Goal: Entertainment & Leisure: Consume media (video, audio)

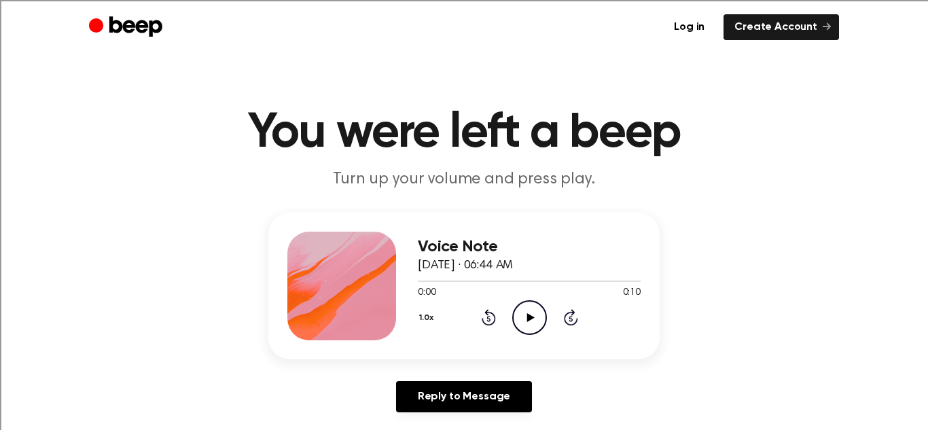
click at [524, 318] on icon "Play Audio" at bounding box center [529, 317] width 35 height 35
click at [530, 307] on icon "Play Audio" at bounding box center [529, 317] width 35 height 35
click at [528, 319] on icon at bounding box center [529, 317] width 7 height 9
click at [515, 313] on icon "Pause Audio" at bounding box center [529, 317] width 35 height 35
click at [515, 320] on icon "Play Audio" at bounding box center [529, 317] width 35 height 35
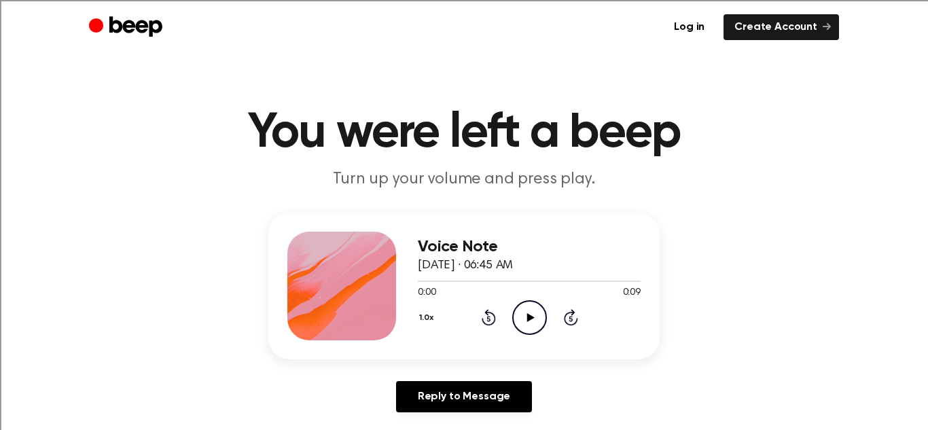
click at [526, 311] on icon "Play Audio" at bounding box center [529, 317] width 35 height 35
click at [515, 316] on icon "Play Audio" at bounding box center [529, 317] width 35 height 35
click at [528, 314] on icon at bounding box center [529, 317] width 7 height 9
click at [530, 317] on icon at bounding box center [529, 317] width 7 height 9
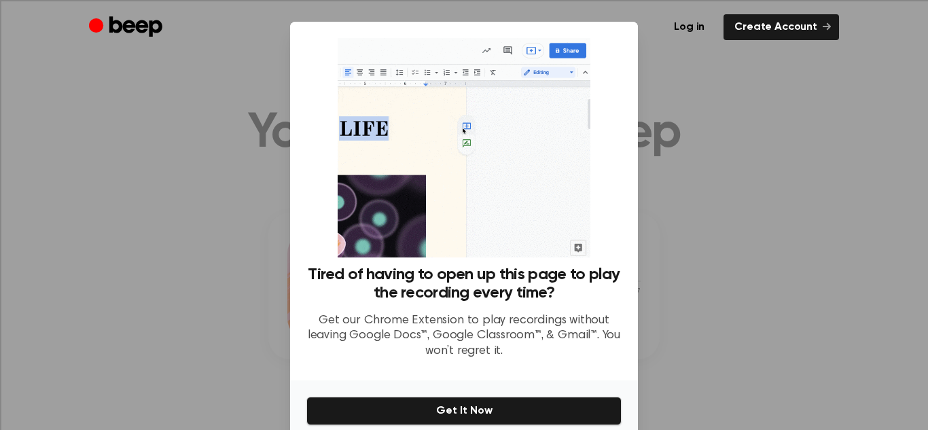
click at [712, 204] on div at bounding box center [464, 215] width 928 height 430
click at [665, 37] on ul "Log in Create Account" at bounding box center [508, 27] width 662 height 26
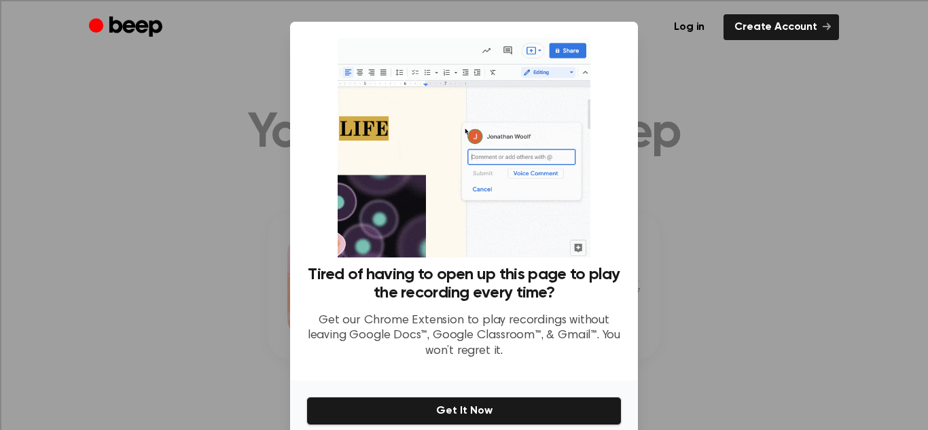
click at [111, 80] on div at bounding box center [464, 215] width 928 height 430
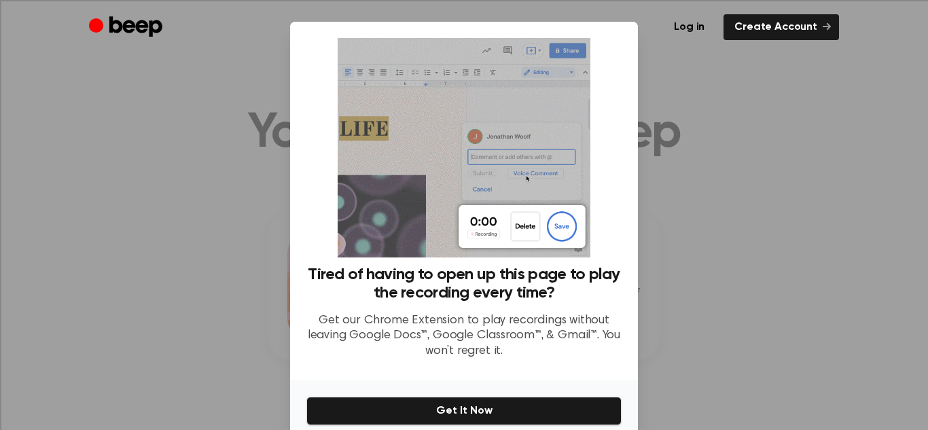
click at [111, 80] on div at bounding box center [464, 215] width 928 height 430
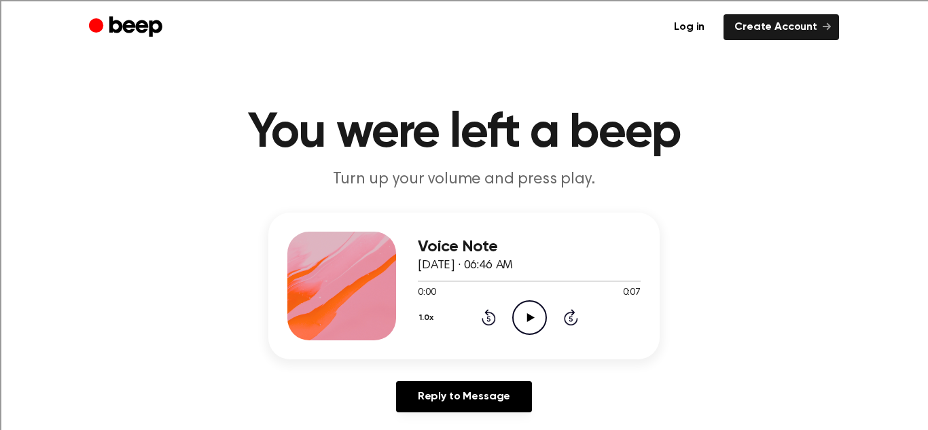
click at [525, 319] on icon "Play Audio" at bounding box center [529, 317] width 35 height 35
click at [524, 309] on icon "Play Audio" at bounding box center [529, 317] width 35 height 35
click at [536, 317] on icon "Play Audio" at bounding box center [529, 317] width 35 height 35
click at [527, 317] on icon at bounding box center [529, 317] width 7 height 9
click at [522, 307] on icon "Play Audio" at bounding box center [529, 317] width 35 height 35
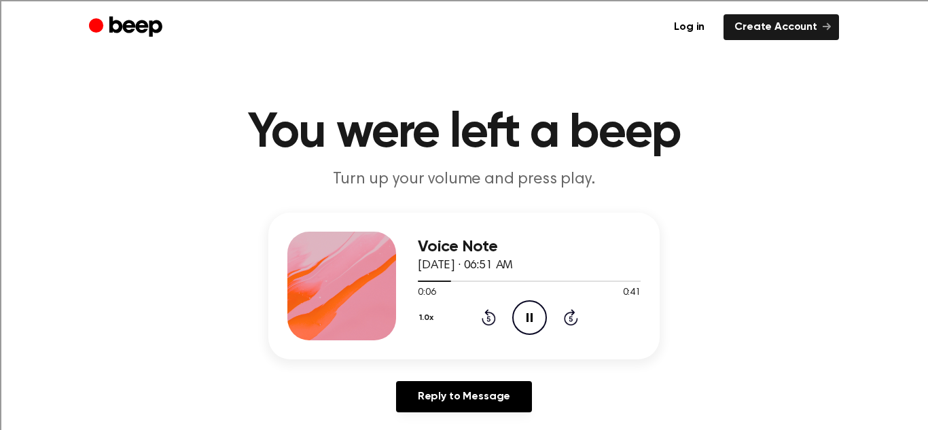
click at [524, 316] on icon "Pause Audio" at bounding box center [529, 317] width 35 height 35
click at [521, 312] on icon "Play Audio" at bounding box center [529, 317] width 35 height 35
click at [519, 308] on icon "Pause Audio" at bounding box center [529, 317] width 35 height 35
click at [521, 320] on icon "Play Audio" at bounding box center [529, 317] width 35 height 35
click at [523, 310] on icon "Pause Audio" at bounding box center [529, 317] width 35 height 35
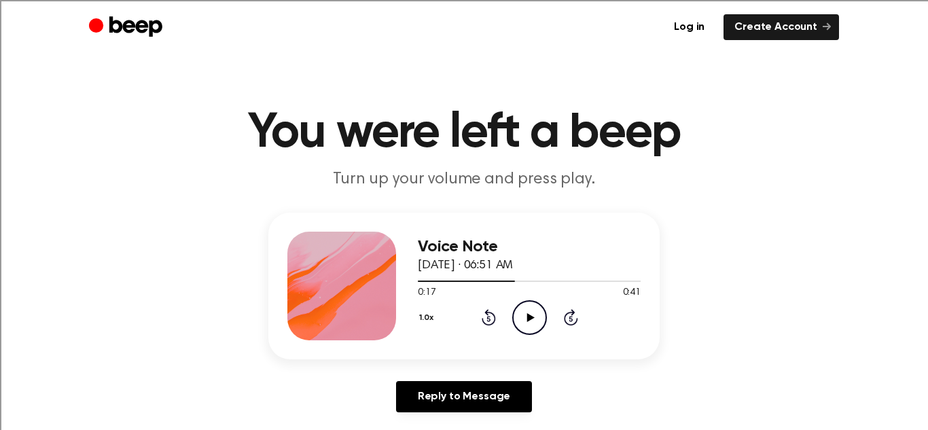
click at [527, 320] on icon at bounding box center [529, 317] width 7 height 9
click at [527, 320] on icon at bounding box center [529, 317] width 6 height 9
click at [525, 309] on icon "Play Audio" at bounding box center [529, 317] width 35 height 35
click at [525, 309] on icon "Pause Audio" at bounding box center [529, 317] width 35 height 35
click at [526, 314] on icon "Play Audio" at bounding box center [529, 317] width 35 height 35
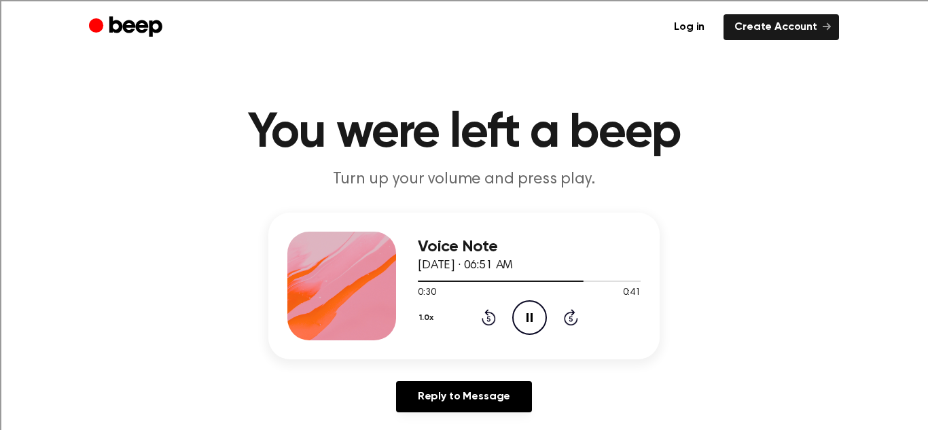
click at [523, 308] on icon "Pause Audio" at bounding box center [529, 317] width 35 height 35
click at [523, 308] on icon "Play Audio" at bounding box center [529, 317] width 35 height 35
click at [523, 308] on icon "Pause Audio" at bounding box center [529, 317] width 35 height 35
click at [534, 323] on icon "Play Audio" at bounding box center [529, 317] width 35 height 35
click at [532, 318] on icon "Pause Audio" at bounding box center [529, 317] width 35 height 35
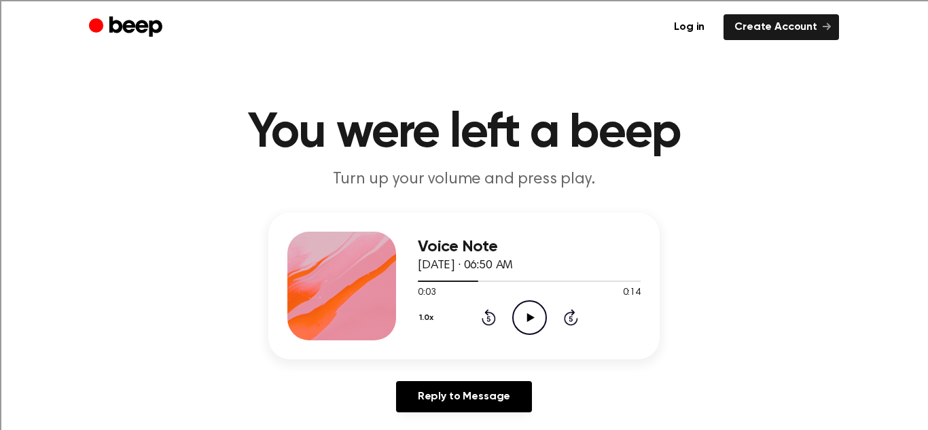
click at [532, 317] on icon at bounding box center [529, 317] width 7 height 9
click at [534, 317] on icon "Pause Audio" at bounding box center [529, 317] width 35 height 35
drag, startPoint x: 511, startPoint y: 281, endPoint x: 442, endPoint y: 280, distance: 68.6
click at [442, 280] on div at bounding box center [470, 280] width 105 height 1
click at [528, 321] on icon "Play Audio" at bounding box center [529, 317] width 35 height 35
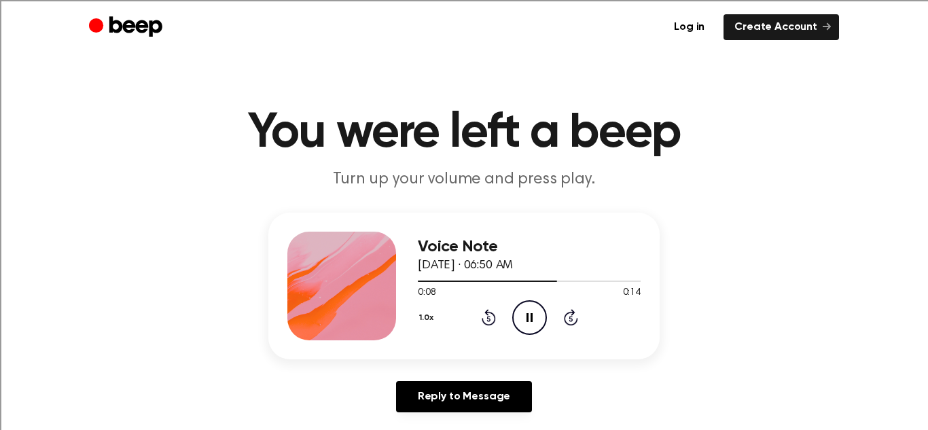
click at [520, 317] on icon "Pause Audio" at bounding box center [529, 317] width 35 height 35
click at [496, 275] on div at bounding box center [529, 280] width 223 height 11
click at [522, 327] on icon "Play Audio" at bounding box center [529, 317] width 35 height 35
click at [521, 310] on icon "Play Audio" at bounding box center [529, 317] width 35 height 35
click at [520, 306] on icon "Pause Audio" at bounding box center [529, 317] width 35 height 35
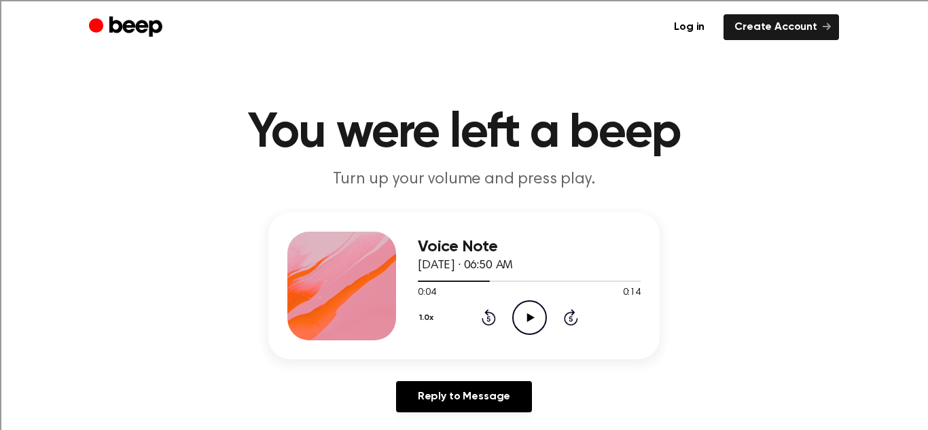
click at [520, 306] on icon "Play Audio" at bounding box center [529, 317] width 35 height 35
click at [520, 306] on icon "Pause Audio" at bounding box center [529, 317] width 35 height 35
click at [520, 308] on icon "Play Audio" at bounding box center [529, 317] width 35 height 35
click at [519, 309] on icon "Pause Audio" at bounding box center [529, 317] width 35 height 35
click at [587, 277] on div at bounding box center [529, 280] width 223 height 11
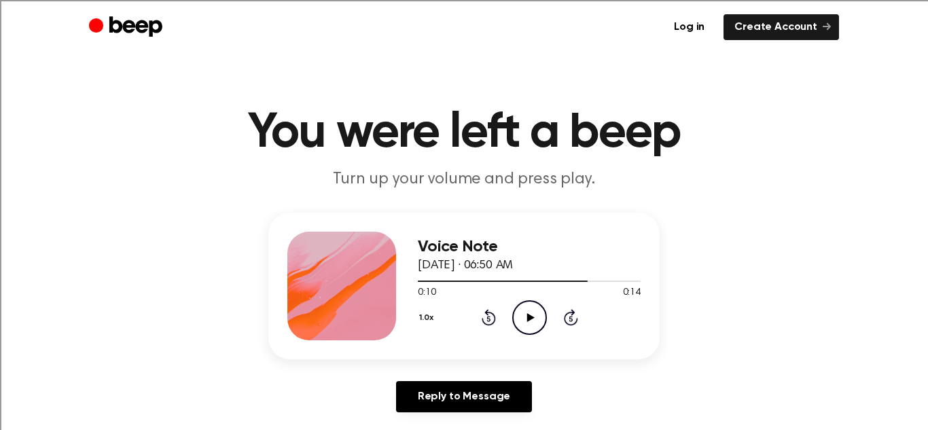
click at [517, 314] on icon "Play Audio" at bounding box center [529, 317] width 35 height 35
click at [532, 316] on icon "Pause Audio" at bounding box center [529, 317] width 35 height 35
click at [424, 279] on div at bounding box center [529, 280] width 223 height 11
click at [530, 319] on icon at bounding box center [529, 317] width 7 height 9
click at [530, 319] on icon "Pause Audio" at bounding box center [529, 317] width 35 height 35
